Goal: Check status: Check status

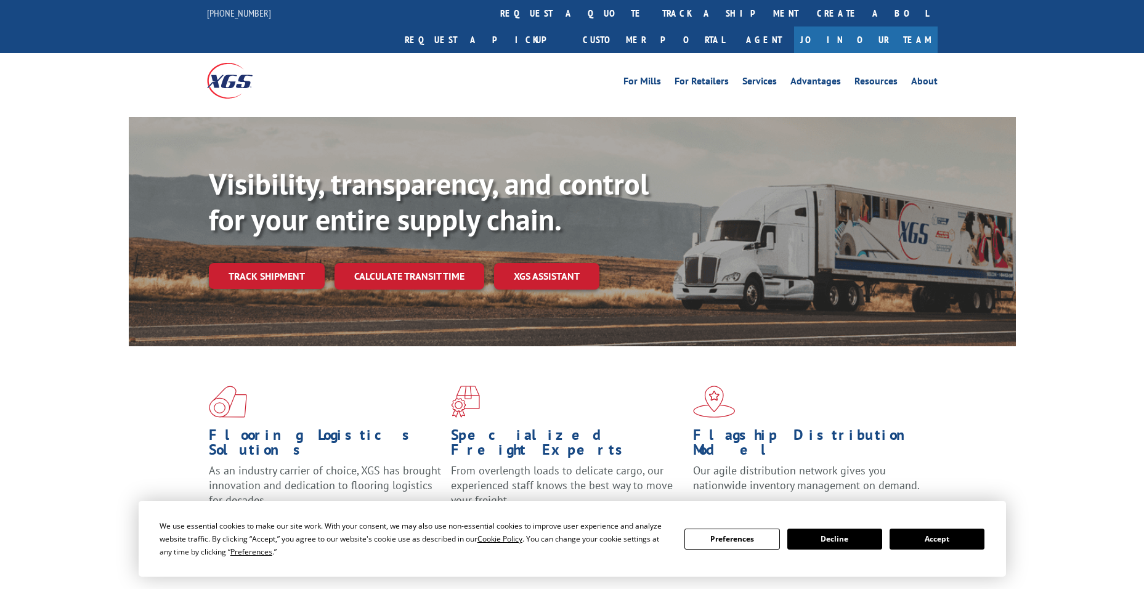
click at [292, 265] on div "Visibility, transparency, and control for your entire supply chain. Track shipm…" at bounding box center [612, 252] width 807 height 172
click at [288, 263] on link "Track shipment" at bounding box center [267, 276] width 116 height 26
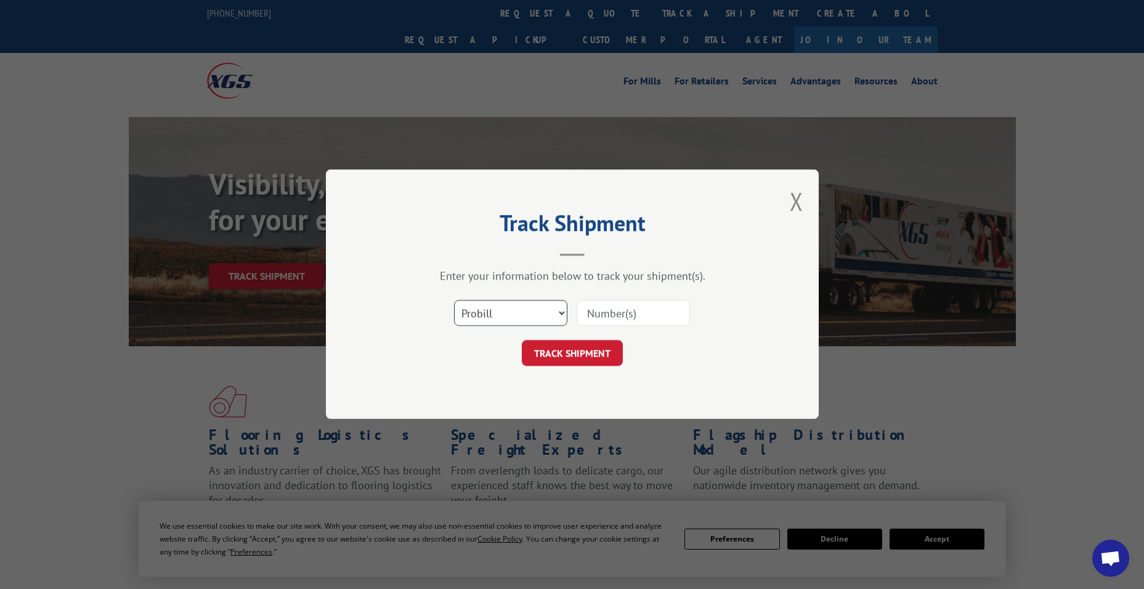
click at [527, 315] on select "Select category... Probill BOL PO" at bounding box center [510, 314] width 113 height 26
click at [610, 312] on input at bounding box center [633, 314] width 113 height 26
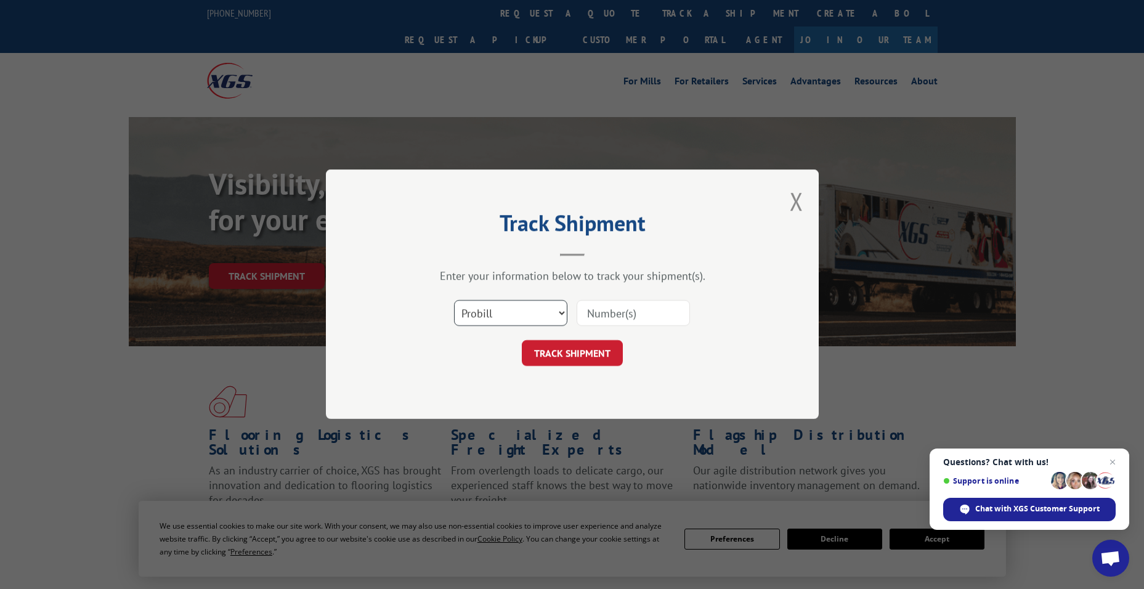
click at [527, 312] on select "Select category... Probill BOL PO" at bounding box center [510, 314] width 113 height 26
select select "bol"
click at [454, 301] on select "Select category... Probill BOL PO" at bounding box center [510, 314] width 113 height 26
click at [506, 309] on select "Select category... Probill BOL PO" at bounding box center [510, 314] width 113 height 26
click at [616, 322] on input at bounding box center [633, 314] width 113 height 26
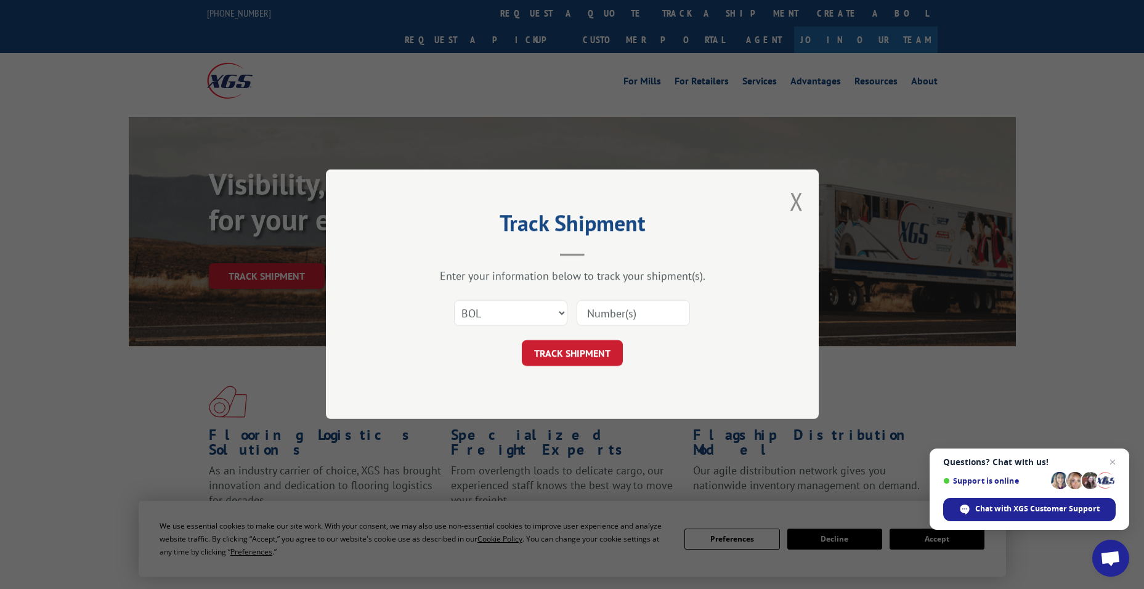
paste input "5549194"
type input "5549194"
click at [574, 334] on form "Select category... Probill BOL PO 5549194 TRACK SHIPMENT" at bounding box center [572, 329] width 370 height 73
click at [574, 345] on button "TRACK SHIPMENT" at bounding box center [572, 354] width 101 height 26
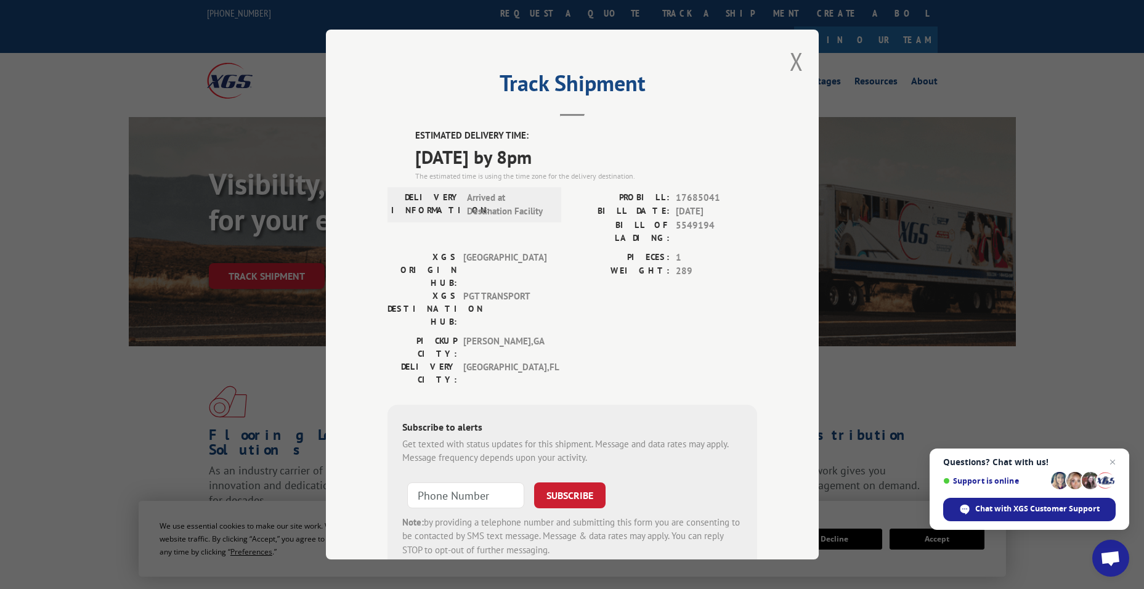
drag, startPoint x: 572, startPoint y: 155, endPoint x: 410, endPoint y: 132, distance: 163.6
click at [415, 132] on div "ESTIMATED DELIVERY TIME: [DATE] by 8pm The estimated time is using the time zon…" at bounding box center [586, 155] width 342 height 53
copy div "ESTIMATED DELIVERY TIME: [DATE] by 8pm"
click at [790, 67] on button "Close modal" at bounding box center [797, 61] width 14 height 33
